Goal: Information Seeking & Learning: Learn about a topic

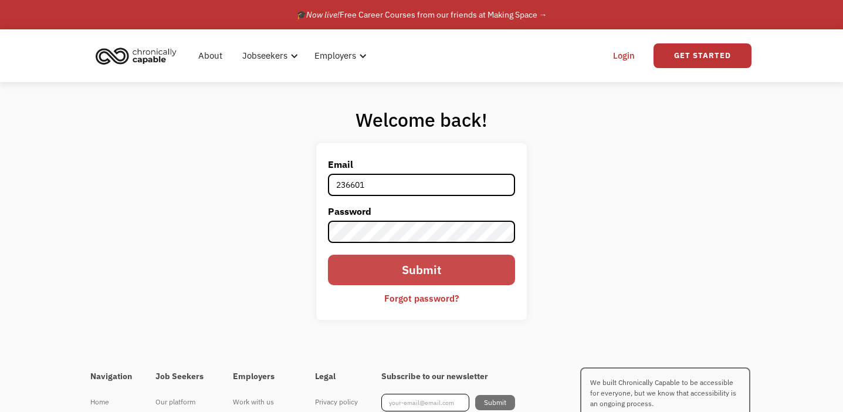
click at [394, 279] on input "Submit" at bounding box center [421, 270] width 187 height 31
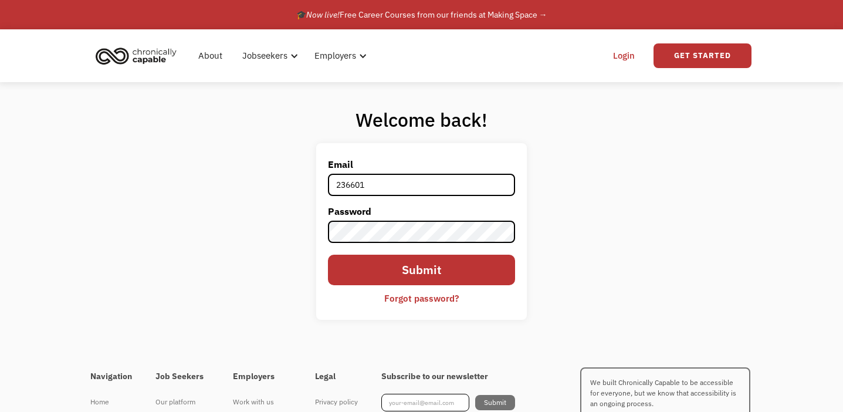
click at [150, 308] on div "Welcome back! Email 236601 Password Submit Forgot password? Thank you! Your sub…" at bounding box center [421, 218] width 843 height 272
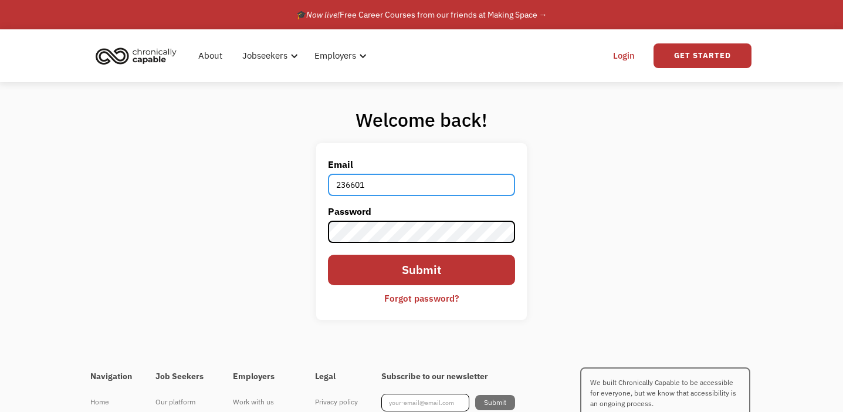
click at [391, 182] on input "236601" at bounding box center [421, 185] width 187 height 22
type input "emily.graham406@gmail.com"
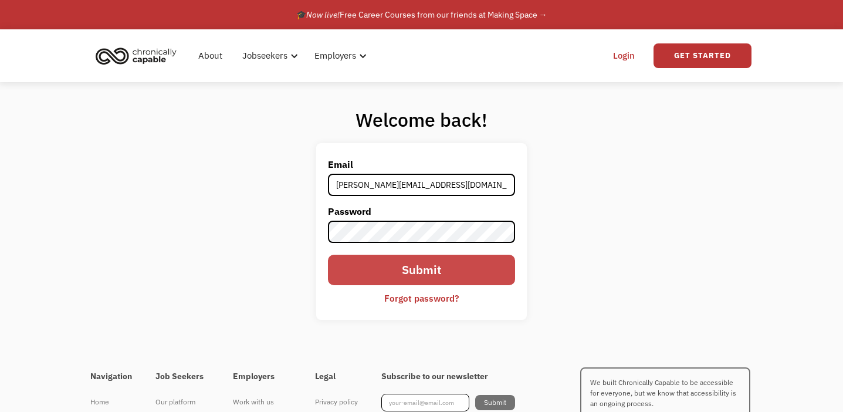
click at [412, 271] on input "Submit" at bounding box center [421, 270] width 187 height 31
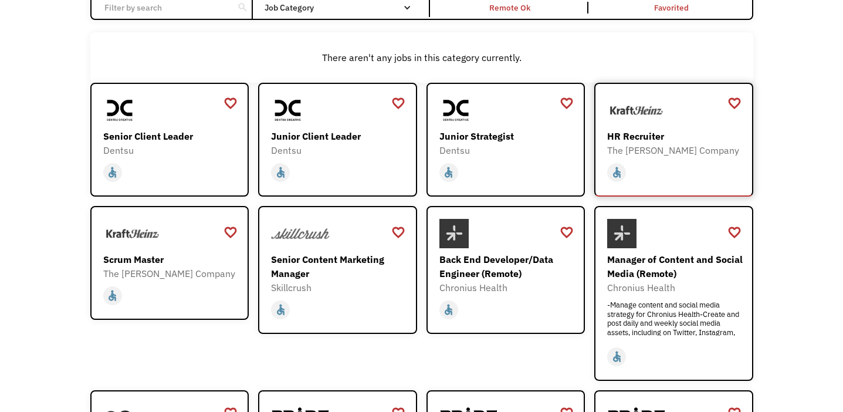
scroll to position [117, 0]
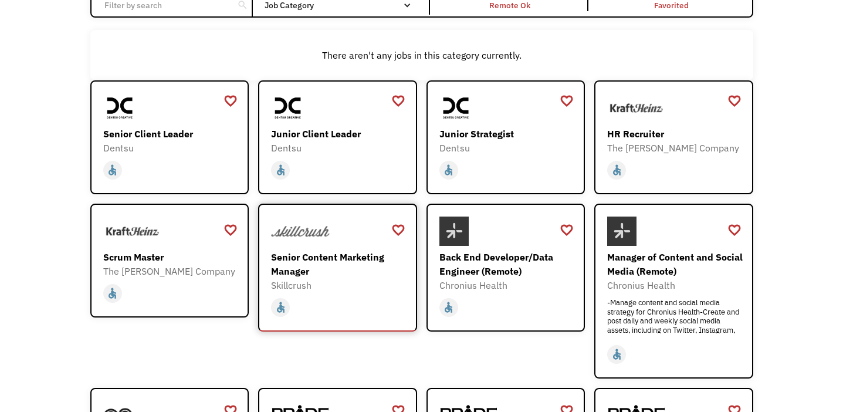
click at [295, 260] on div "Senior Content Marketing Manager" at bounding box center [339, 264] width 136 height 28
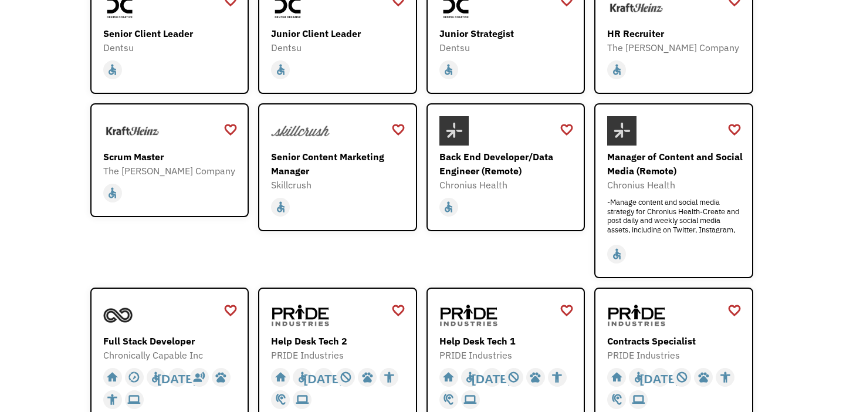
scroll to position [219, 0]
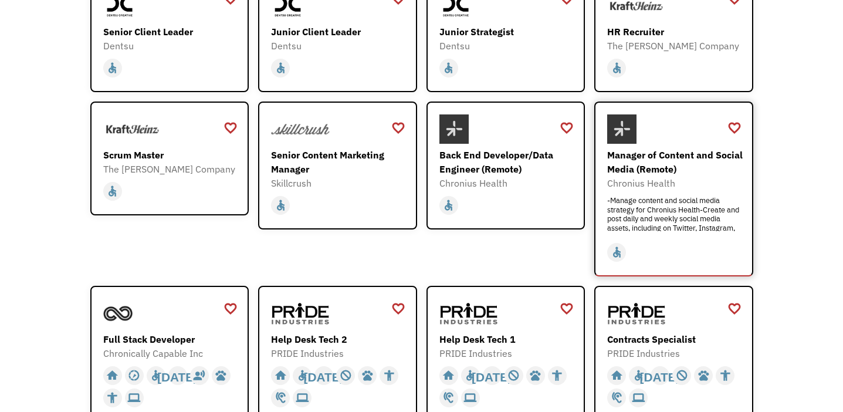
click at [667, 161] on div "Manager of Content and Social Media (Remote)" at bounding box center [675, 162] width 136 height 28
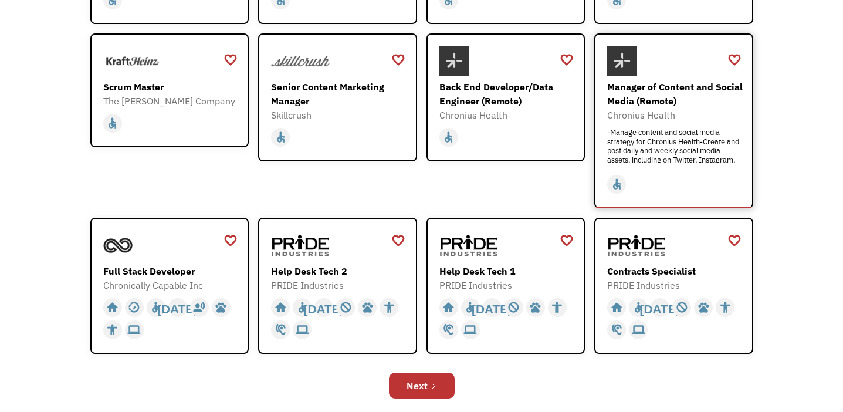
scroll to position [288, 0]
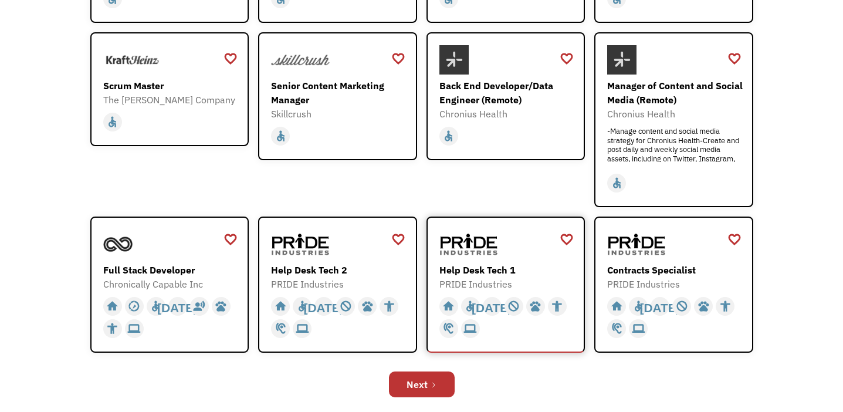
click at [484, 273] on div "Help Desk Tech 1" at bounding box center [508, 270] width 136 height 14
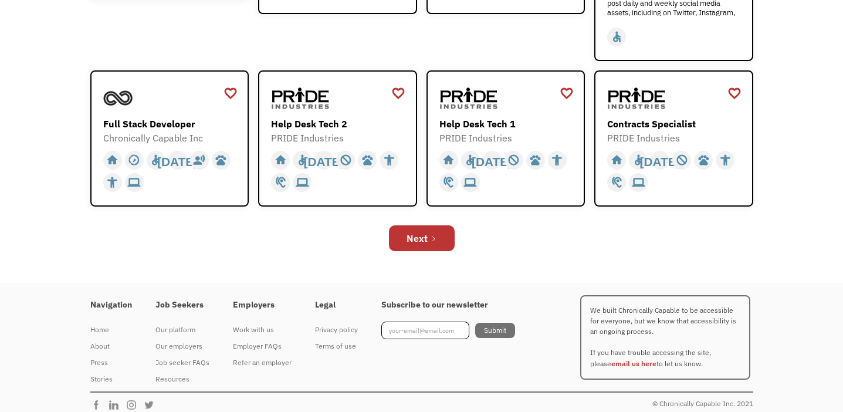
scroll to position [438, 0]
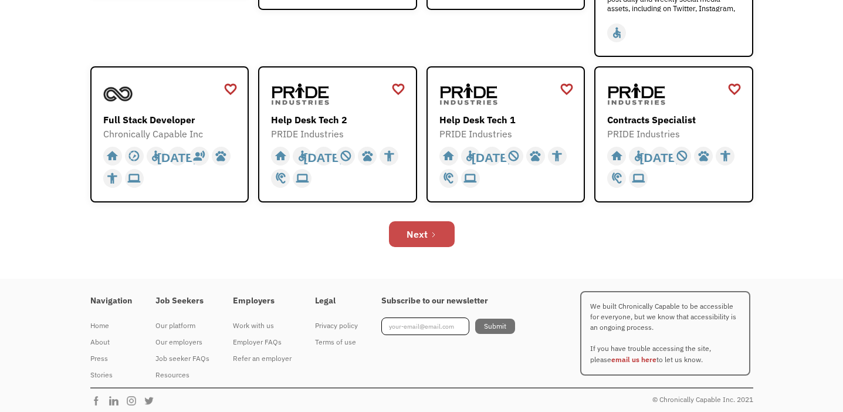
click at [428, 225] on link "Next" at bounding box center [422, 234] width 66 height 26
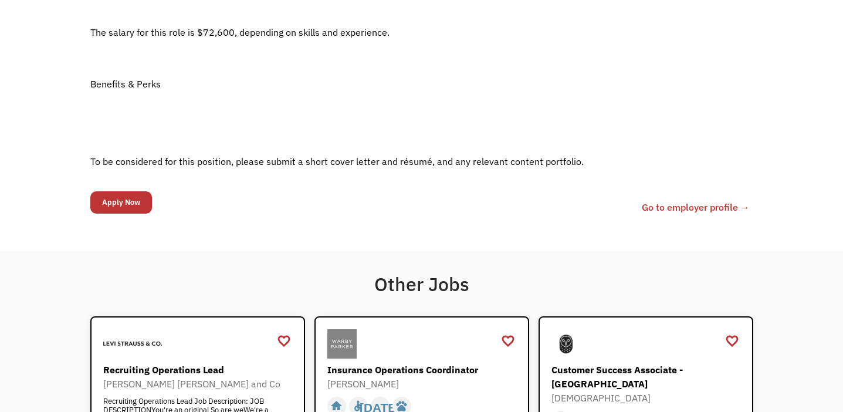
scroll to position [996, 0]
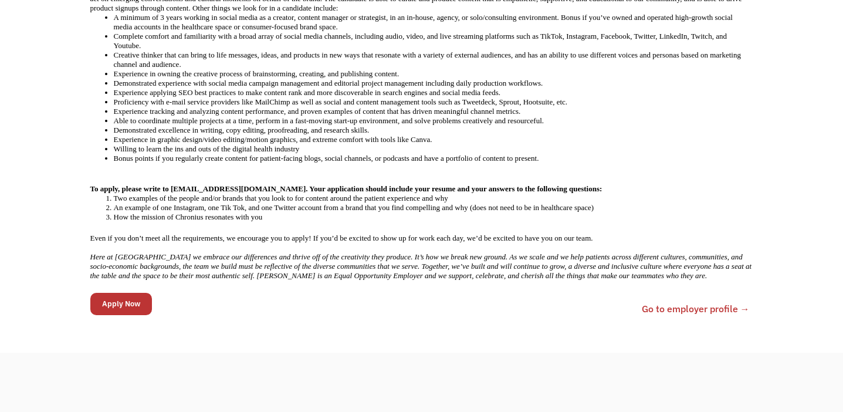
scroll to position [620, 0]
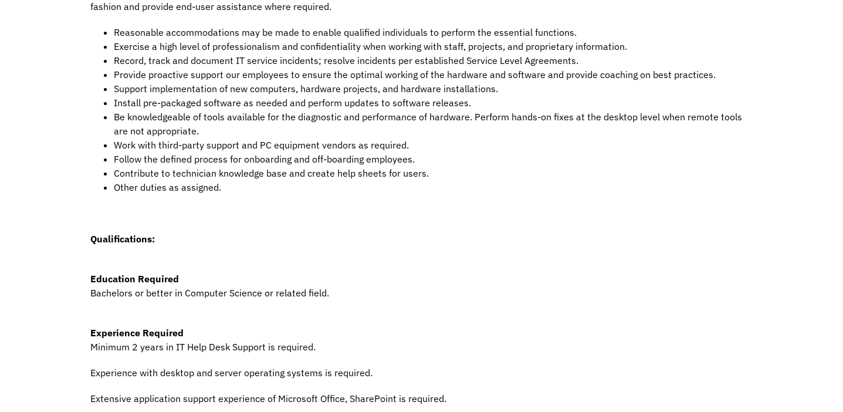
scroll to position [420, 0]
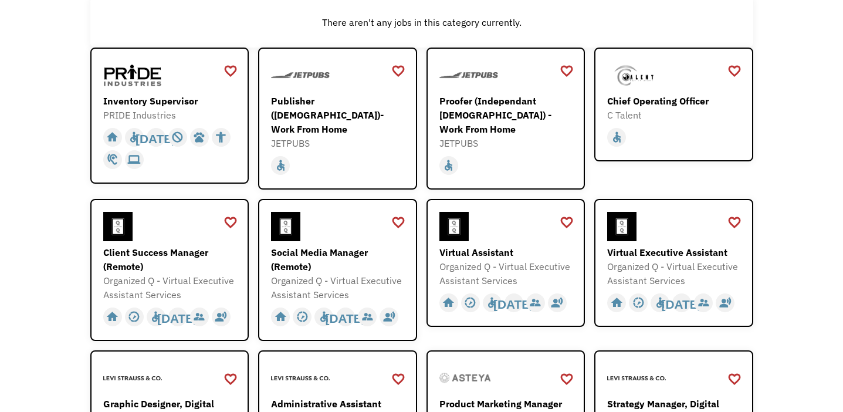
scroll to position [149, 0]
click at [342, 97] on div "Publisher ([DEMOGRAPHIC_DATA])- Work From Home" at bounding box center [339, 115] width 136 height 42
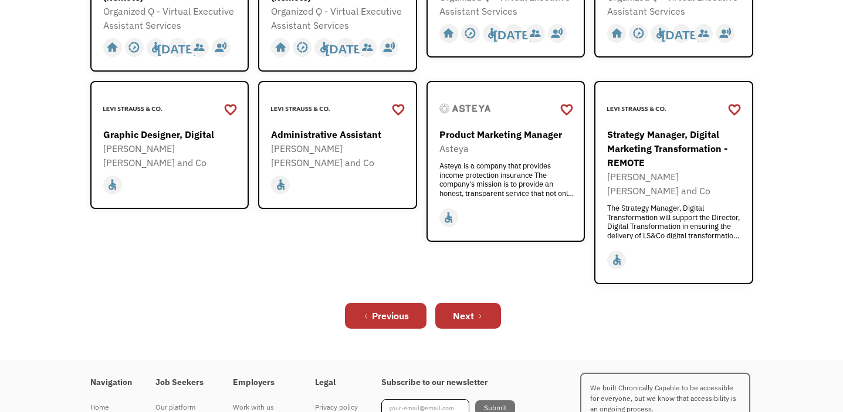
scroll to position [424, 0]
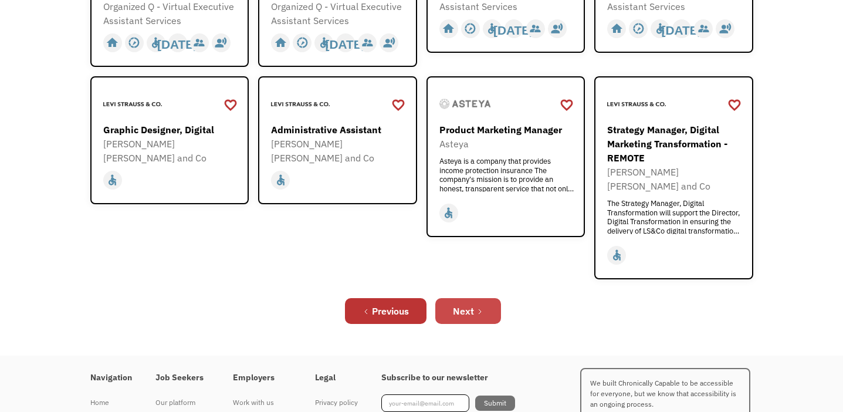
click at [461, 298] on link "Next" at bounding box center [468, 311] width 66 height 26
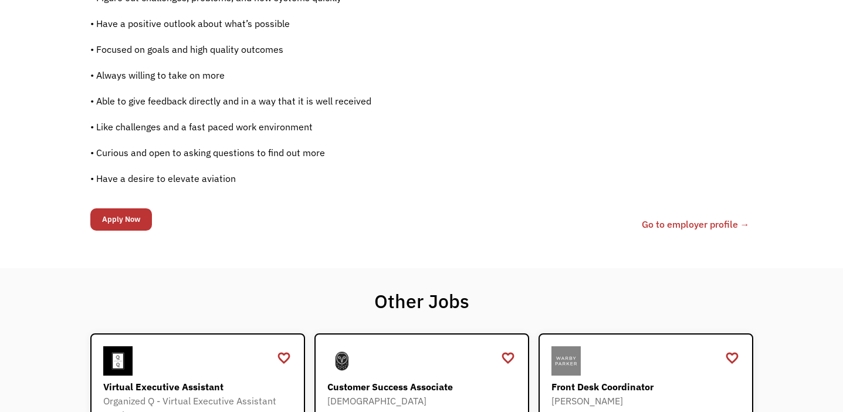
scroll to position [1083, 0]
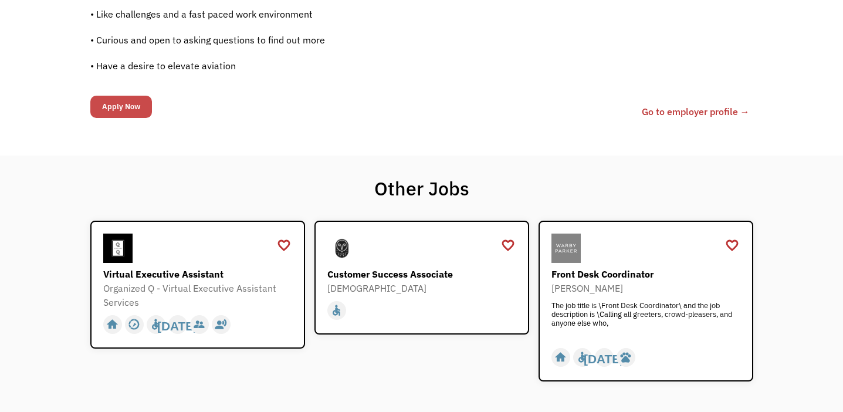
click at [126, 109] on input "Apply Now" at bounding box center [121, 107] width 62 height 22
click at [674, 113] on link "Go to employer profile →" at bounding box center [696, 111] width 108 height 14
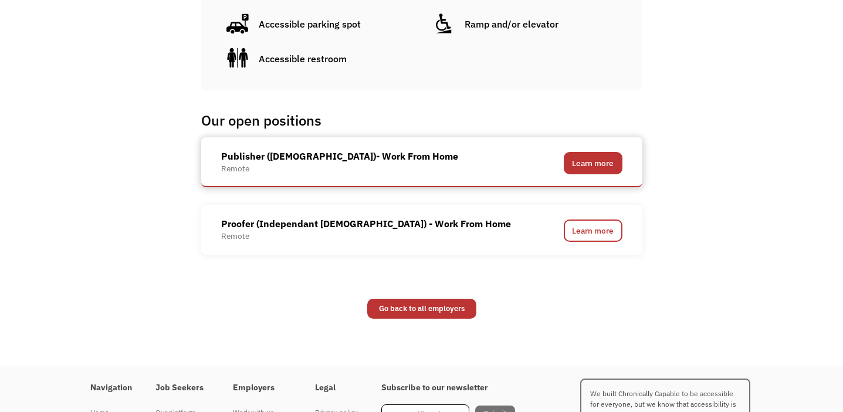
scroll to position [744, 0]
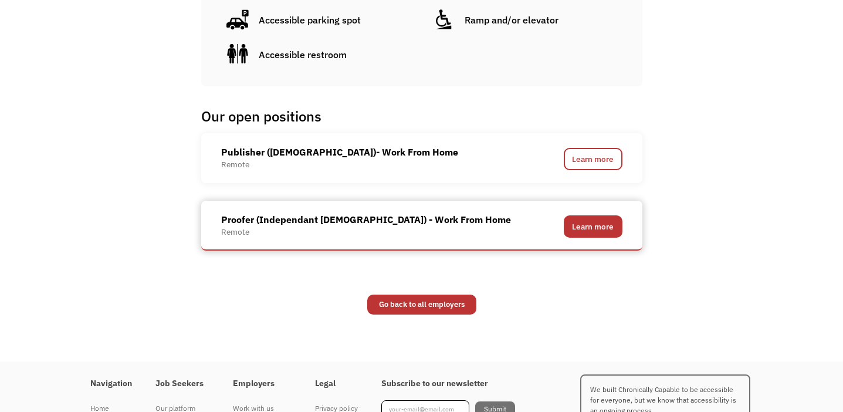
click at [599, 229] on link "Learn more" at bounding box center [593, 226] width 59 height 22
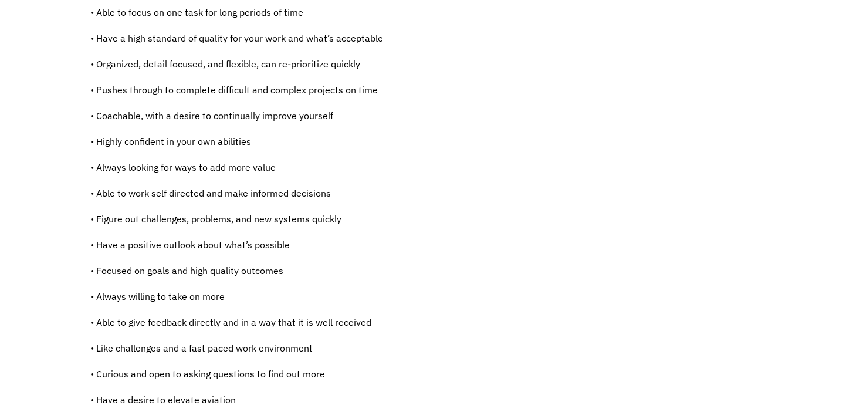
scroll to position [671, 0]
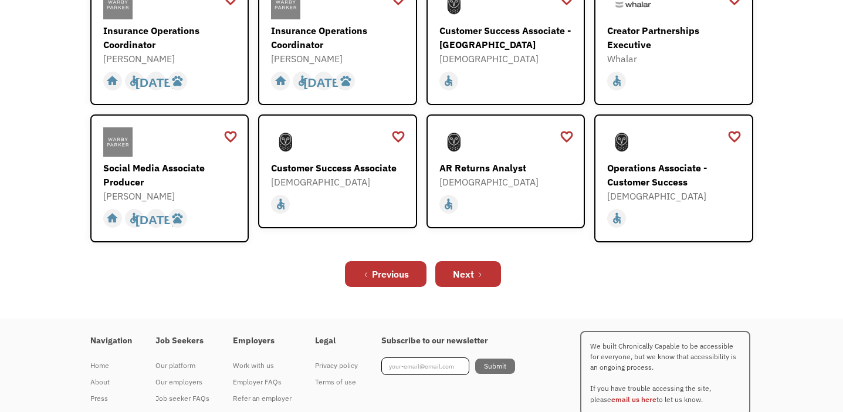
scroll to position [433, 0]
click at [468, 266] on div "Next" at bounding box center [463, 273] width 21 height 14
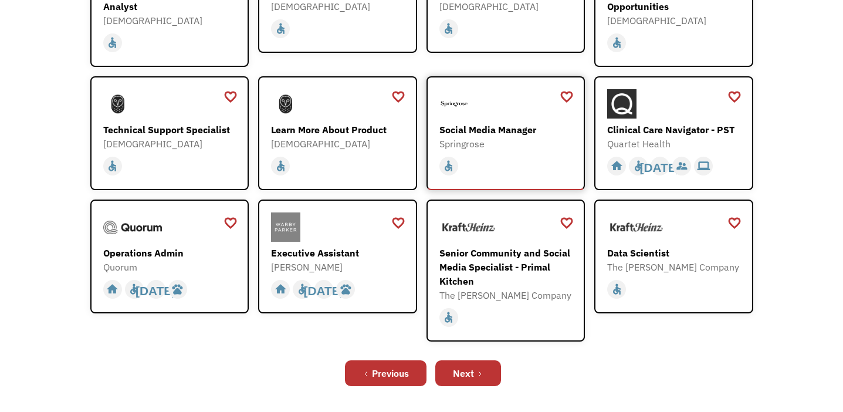
scroll to position [259, 0]
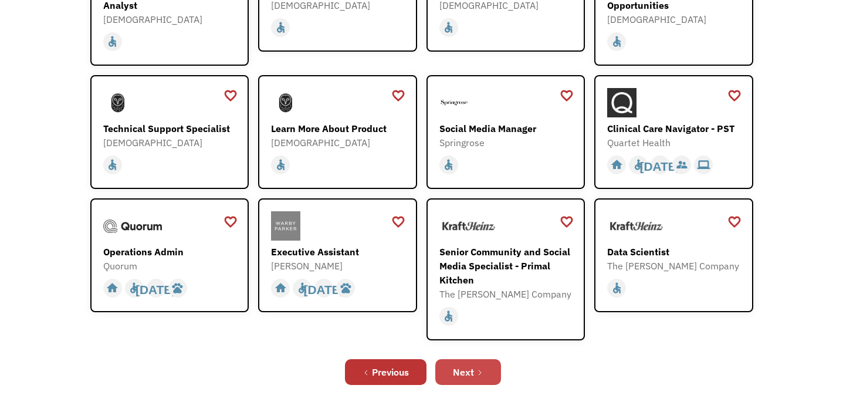
click at [474, 364] on link "Next" at bounding box center [468, 372] width 66 height 26
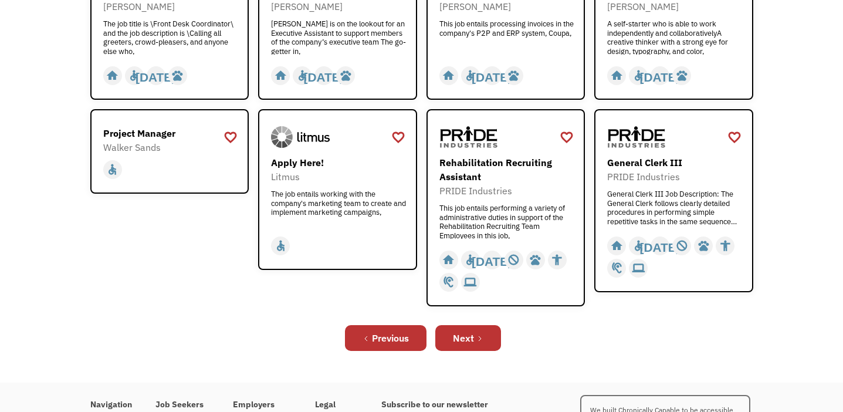
scroll to position [398, 0]
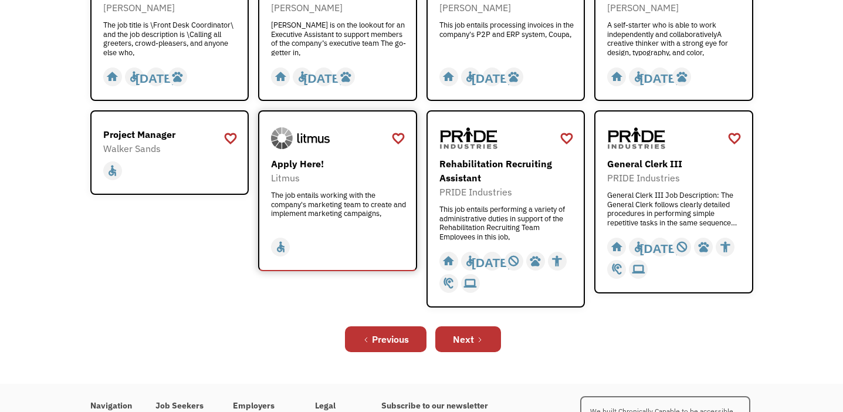
click at [333, 197] on div "The job entails working with the company's marketing team to create and impleme…" at bounding box center [339, 208] width 136 height 35
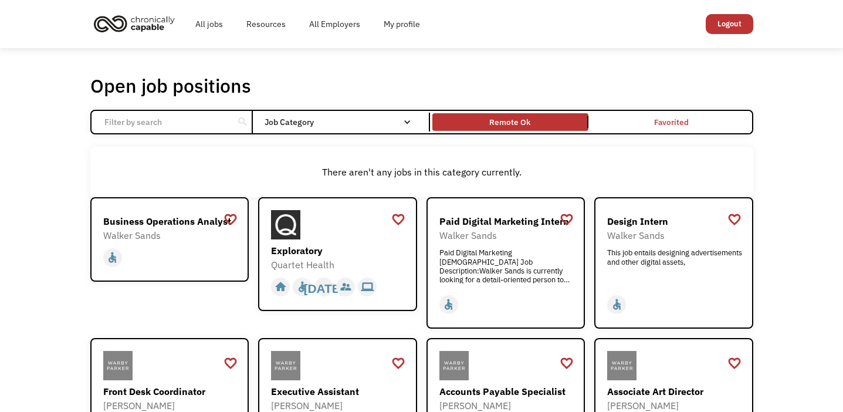
click at [556, 113] on link "Remote Ok" at bounding box center [510, 122] width 161 height 22
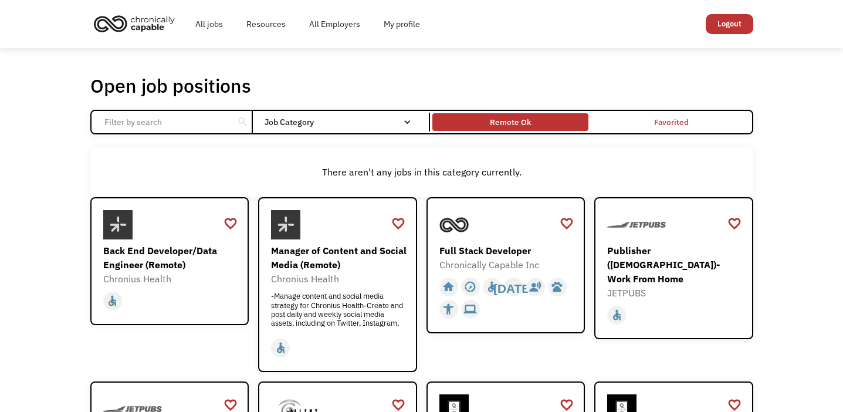
click at [525, 126] on div "Remote Ok" at bounding box center [510, 122] width 41 height 14
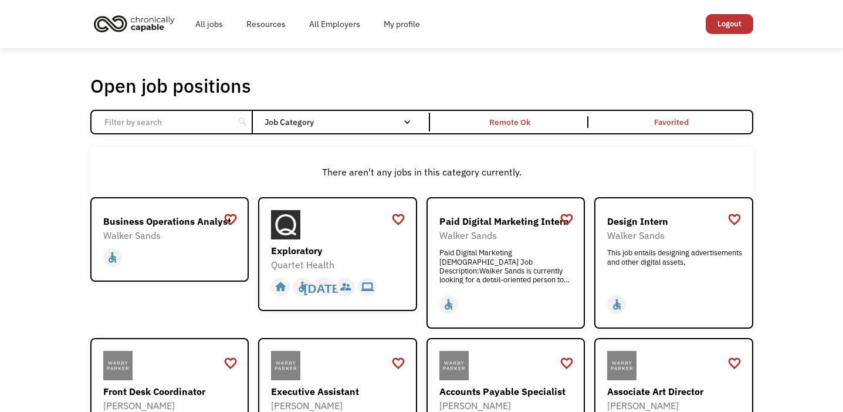
click at [212, 128] on input "Email Form" at bounding box center [162, 122] width 131 height 22
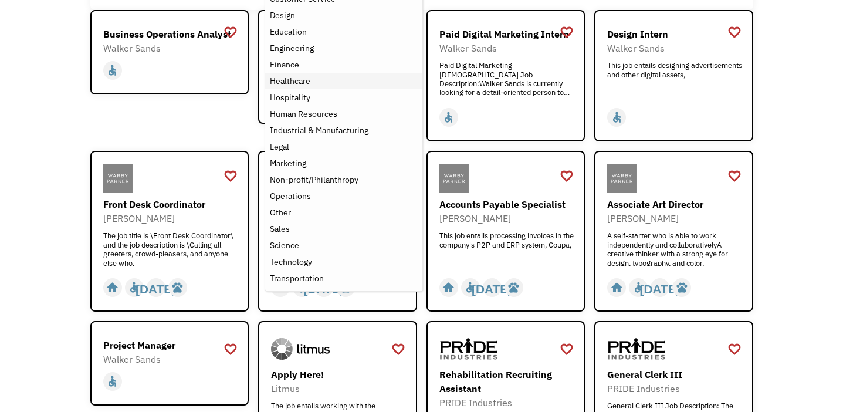
scroll to position [187, 0]
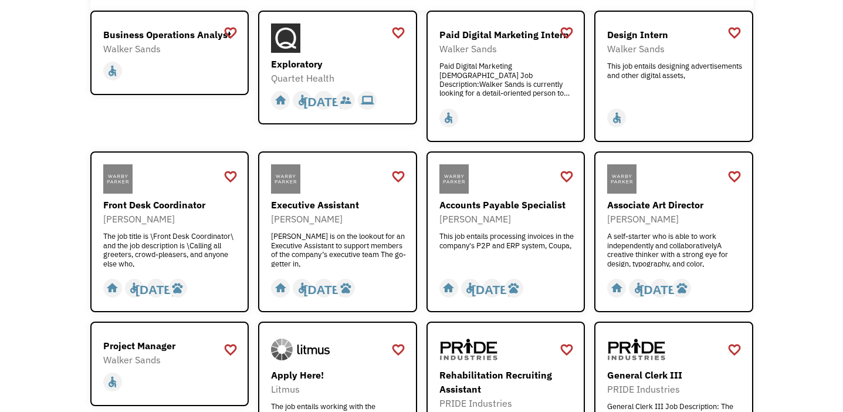
click at [32, 283] on div "Open job positions You have X liked items Search search Filter by category Admi…" at bounding box center [421, 229] width 843 height 734
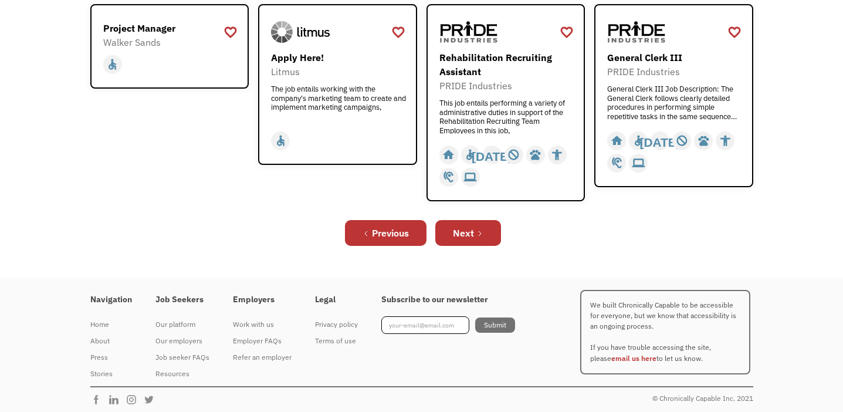
scroll to position [508, 0]
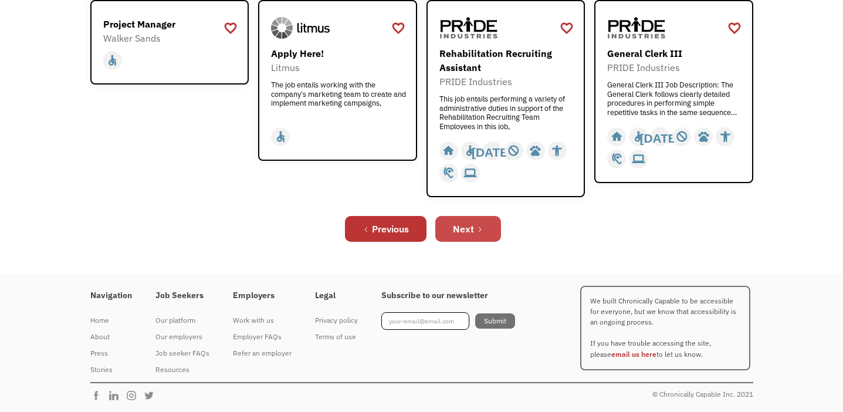
click at [477, 239] on link "Next" at bounding box center [468, 229] width 66 height 26
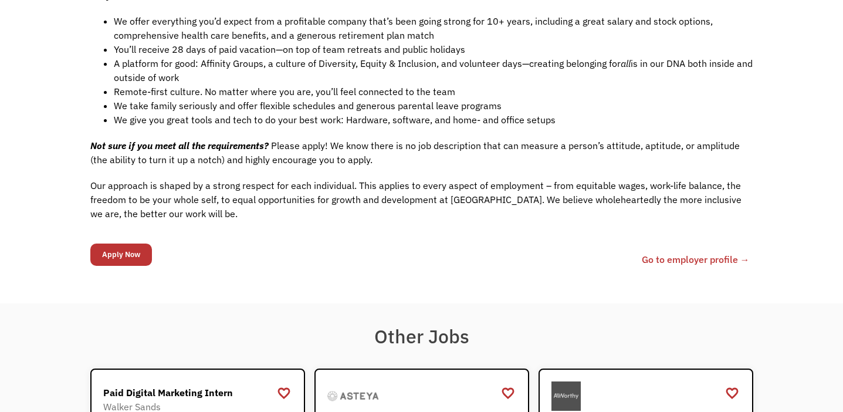
scroll to position [999, 0]
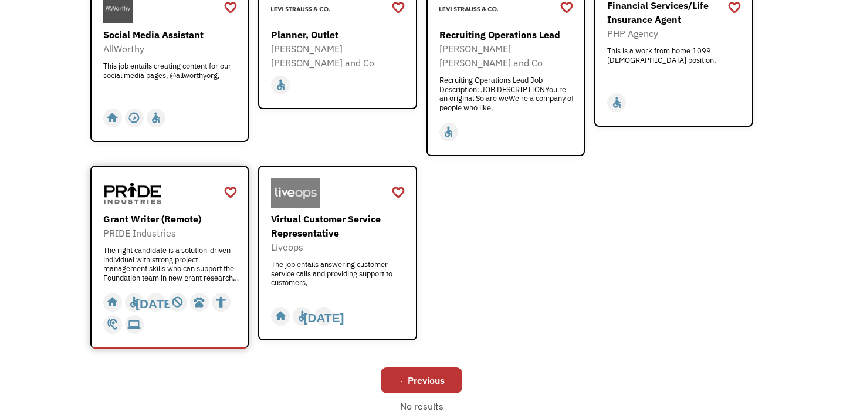
scroll to position [439, 0]
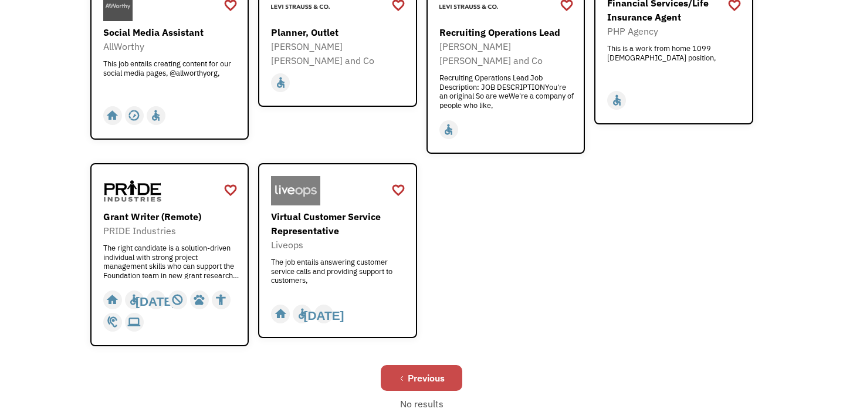
click at [406, 365] on link "Previous" at bounding box center [422, 378] width 82 height 26
click at [149, 224] on div "PRIDE Industries" at bounding box center [171, 231] width 136 height 14
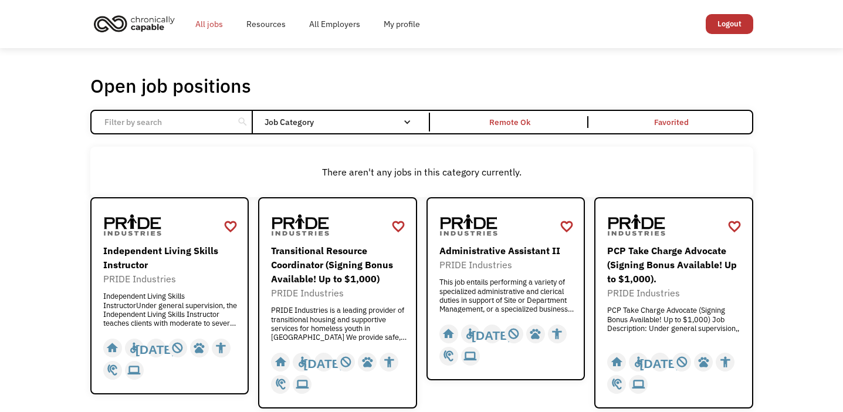
click at [207, 22] on link "All jobs" at bounding box center [209, 24] width 51 height 38
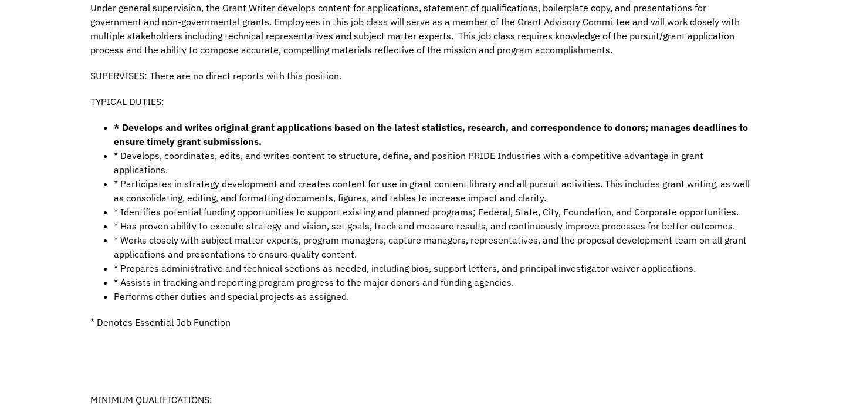
scroll to position [400, 0]
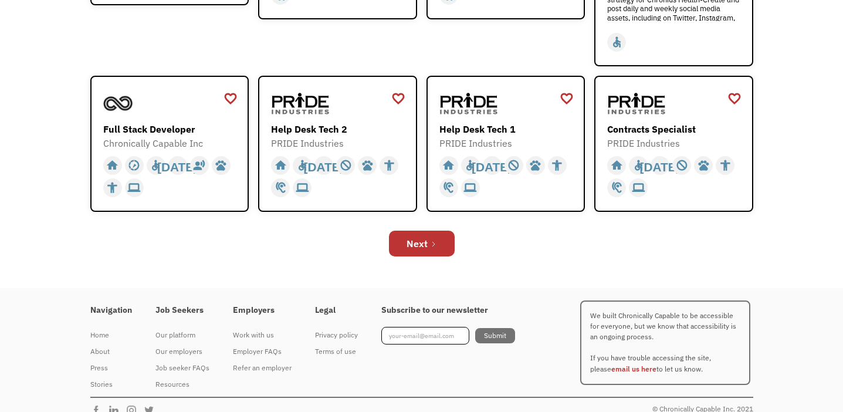
scroll to position [444, 0]
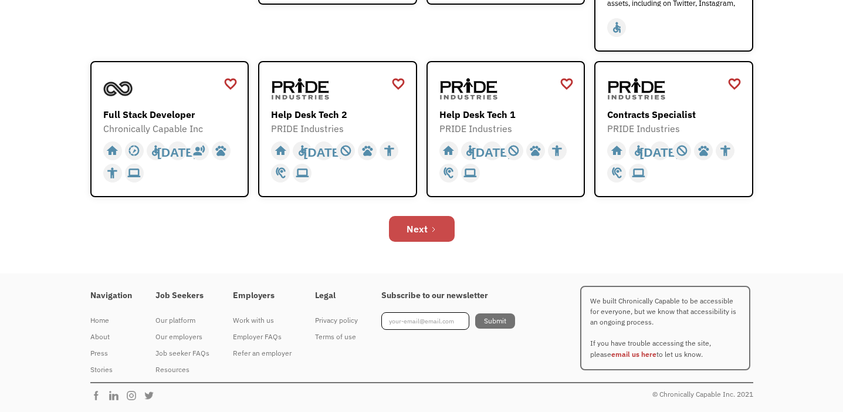
click at [419, 225] on div "Next" at bounding box center [417, 229] width 21 height 14
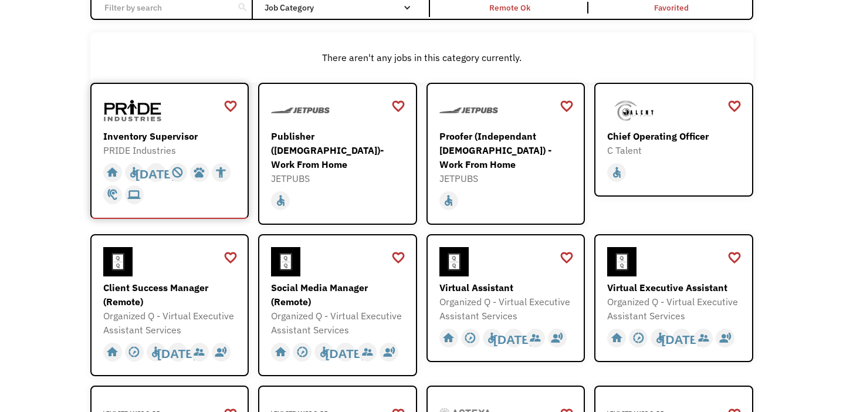
scroll to position [116, 0]
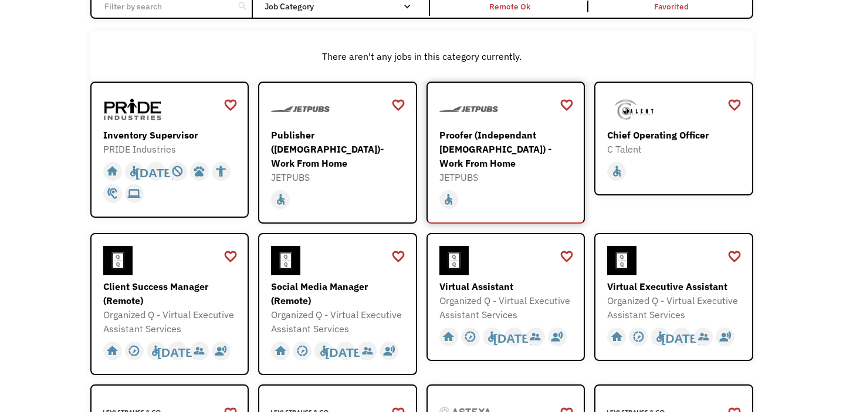
click at [509, 134] on div "Proofer (Independant [DEMOGRAPHIC_DATA]) - Work From Home" at bounding box center [508, 149] width 136 height 42
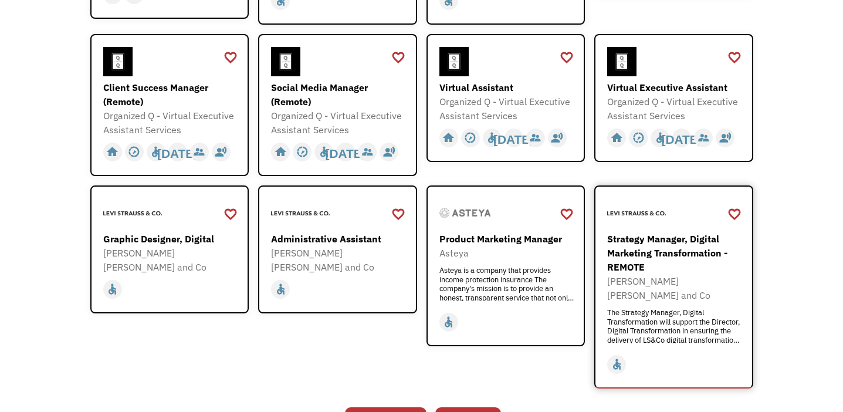
scroll to position [272, 0]
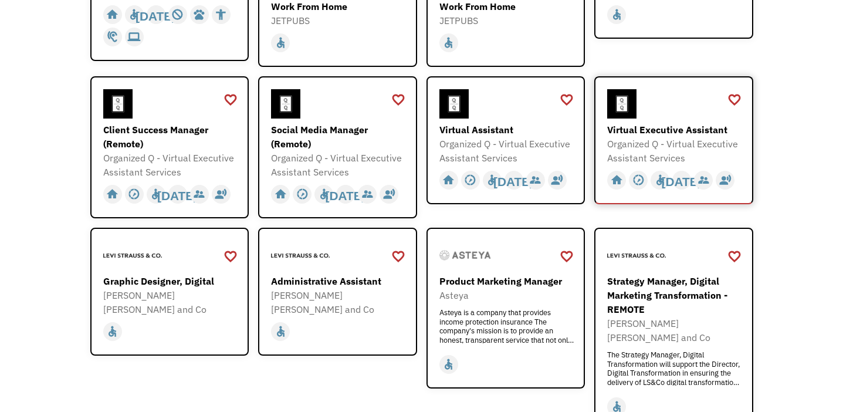
click at [675, 137] on div "Organized Q - Virtual Executive Assistant Services" at bounding box center [675, 151] width 136 height 28
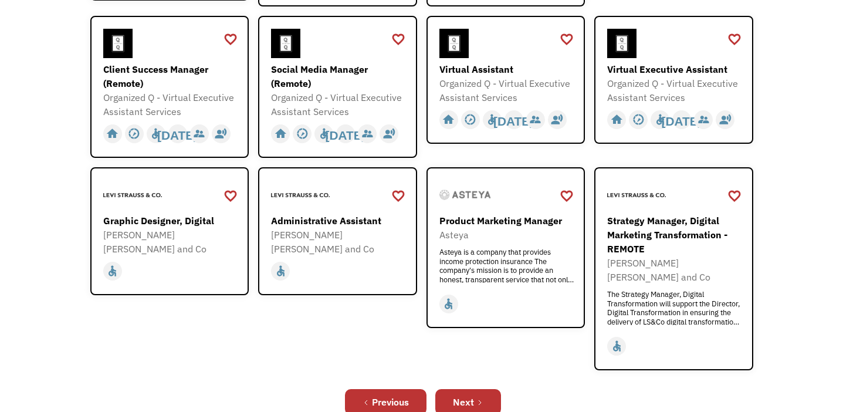
scroll to position [343, 0]
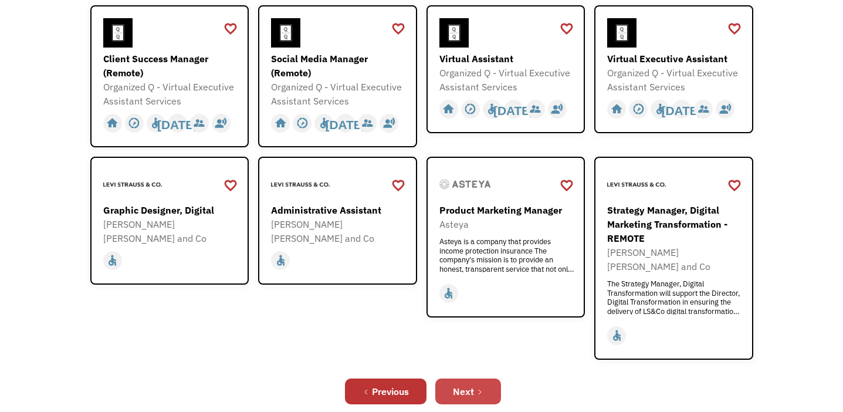
click at [477, 388] on icon "Next Page" at bounding box center [480, 391] width 7 height 7
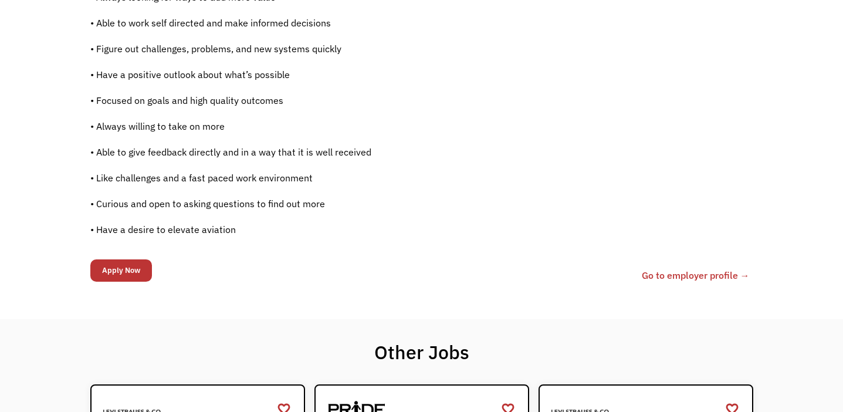
scroll to position [819, 0]
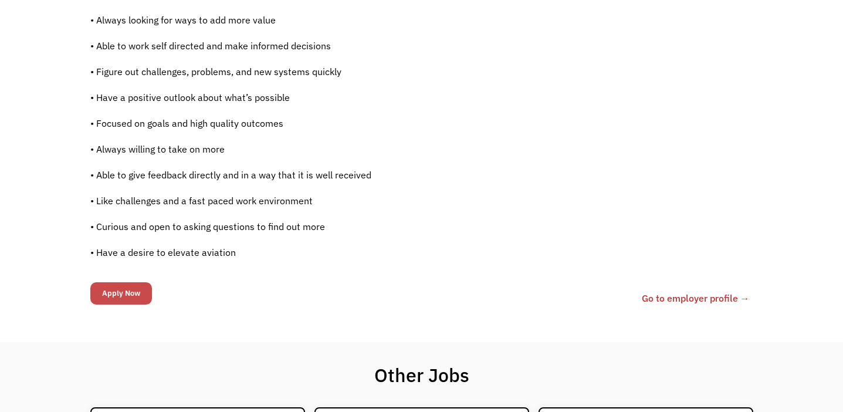
click at [120, 289] on input "Apply Now" at bounding box center [121, 293] width 62 height 22
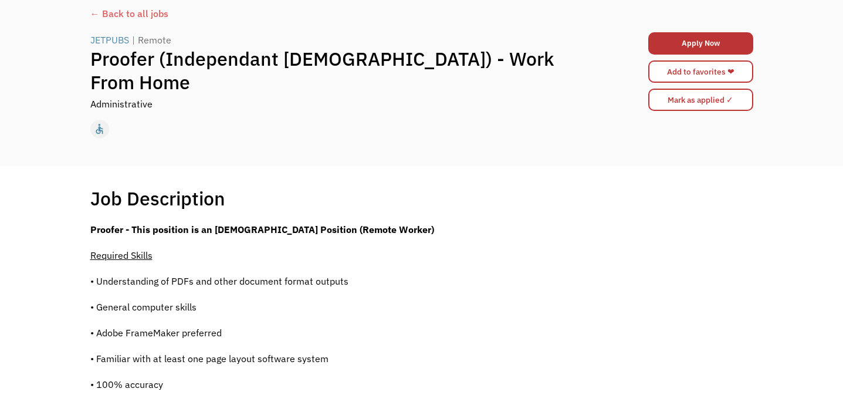
scroll to position [0, 0]
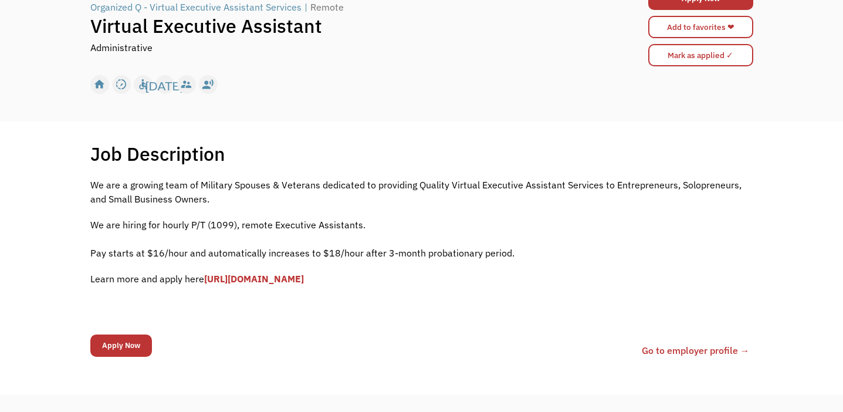
scroll to position [116, 0]
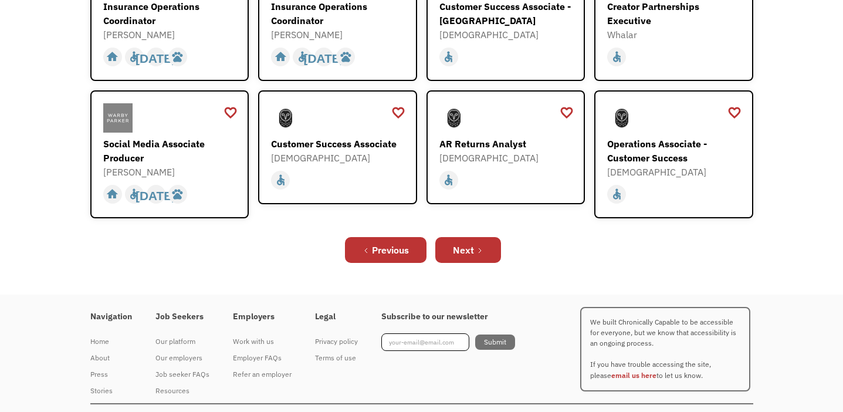
scroll to position [464, 0]
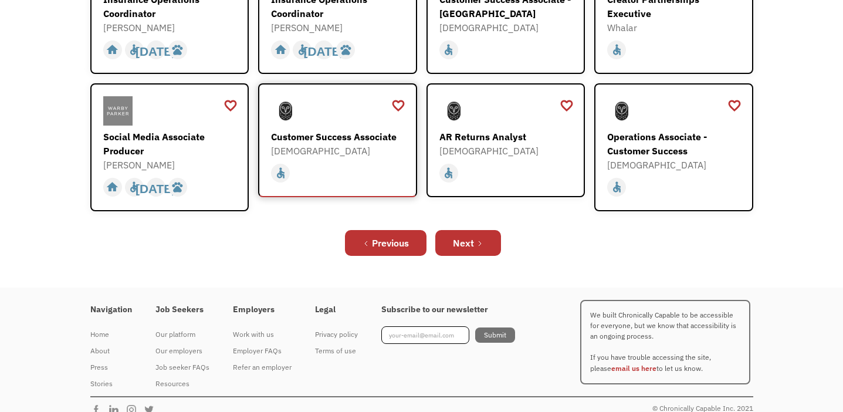
click at [355, 130] on div "Customer Success Associate" at bounding box center [339, 137] width 136 height 14
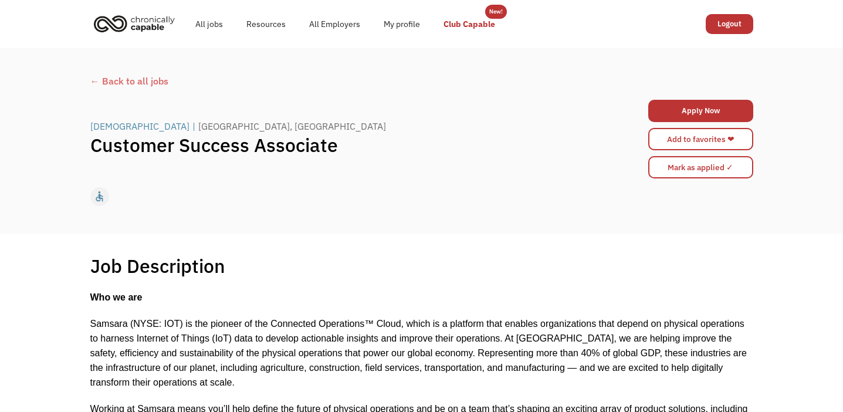
click at [475, 20] on link "Club Capable" at bounding box center [469, 24] width 75 height 38
